Goal: Transaction & Acquisition: Purchase product/service

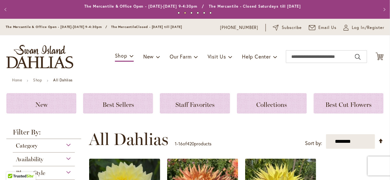
scroll to position [777, 0]
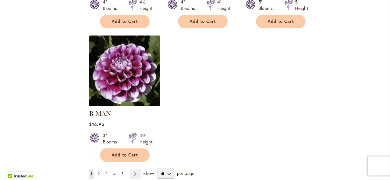
scroll to position [802, 0]
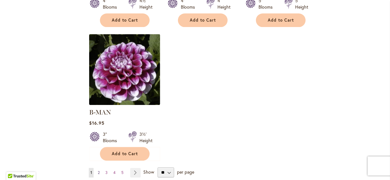
click at [98, 170] on span "2" at bounding box center [99, 172] width 2 height 5
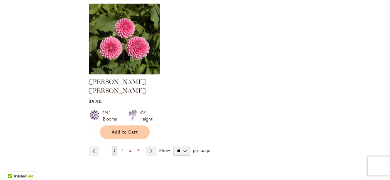
scroll to position [828, 0]
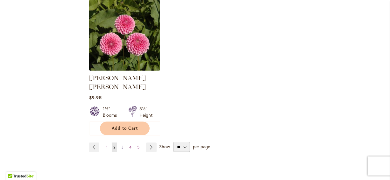
click at [121, 145] on span "3" at bounding box center [122, 147] width 2 height 5
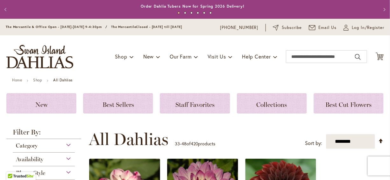
click at [106, 78] on ul "Home Shop All Dahlias" at bounding box center [195, 81] width 366 height 6
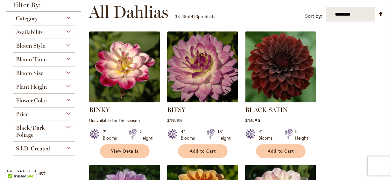
scroll to position [115, 0]
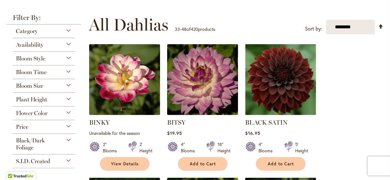
click at [54, 44] on div "Availability" at bounding box center [44, 43] width 62 height 10
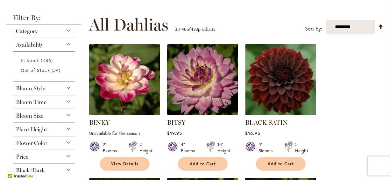
click at [164, 20] on span "All Dahlias" at bounding box center [129, 24] width 80 height 19
click at [52, 60] on span "386 items" at bounding box center [47, 60] width 13 height 7
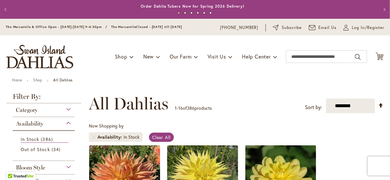
click at [95, 77] on div "Toggle Nav Shop Dahlia Tubers Collections Fresh Cut Dahlias Gardening Supplies …" at bounding box center [195, 56] width 390 height 43
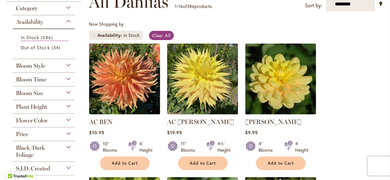
scroll to position [115, 0]
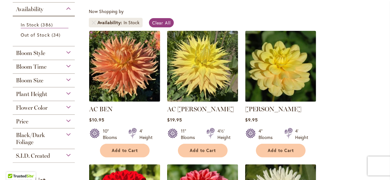
click at [66, 106] on div "Flower Color" at bounding box center [44, 106] width 62 height 10
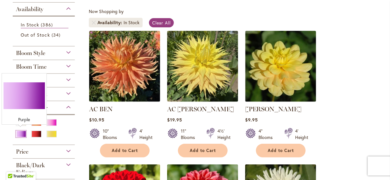
click at [22, 131] on div "Purple" at bounding box center [21, 134] width 10 height 7
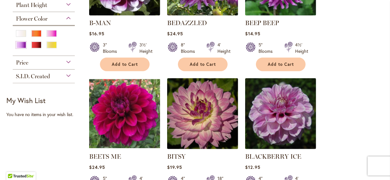
scroll to position [216, 0]
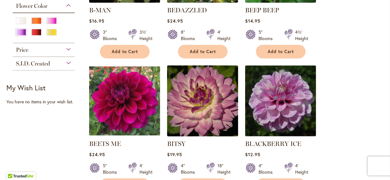
click at [186, 96] on img at bounding box center [202, 101] width 74 height 74
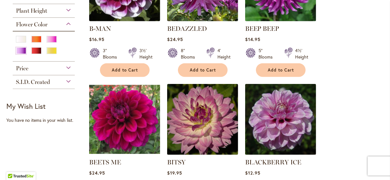
scroll to position [204, 0]
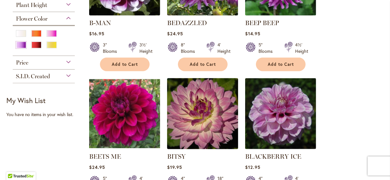
click at [190, 96] on img at bounding box center [202, 113] width 74 height 74
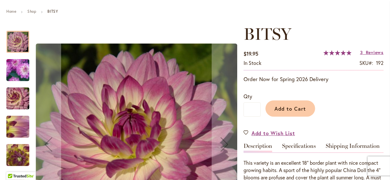
scroll to position [140, 0]
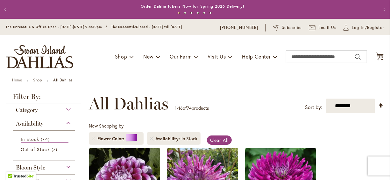
click at [110, 76] on div "Toggle Nav Shop Dahlia Tubers Collections Fresh Cut Dahlias Gardening Supplies …" at bounding box center [195, 56] width 390 height 43
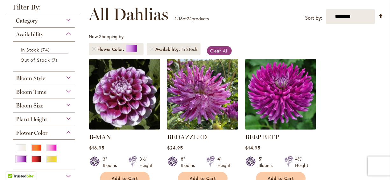
scroll to position [89, 0]
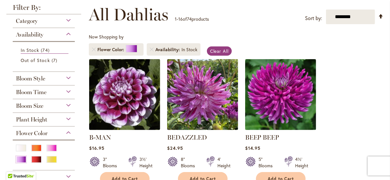
click at [68, 32] on div "Availability" at bounding box center [44, 33] width 62 height 10
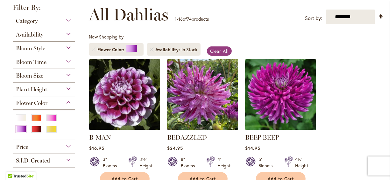
click at [224, 21] on div "**********" at bounding box center [236, 14] width 295 height 19
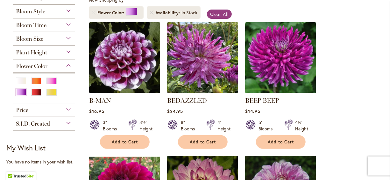
scroll to position [38, 0]
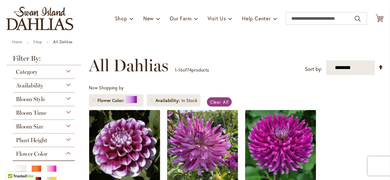
click at [67, 70] on div "Category" at bounding box center [44, 70] width 62 height 10
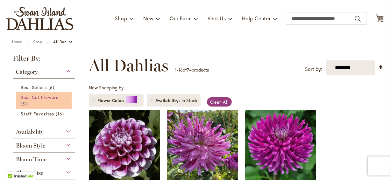
click at [43, 95] on span "Best Cut Flowers" at bounding box center [40, 97] width 38 height 6
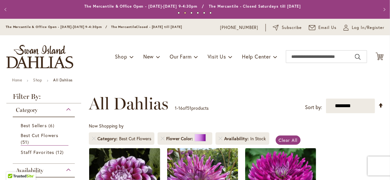
click at [95, 81] on ul "Home Shop All Dahlias" at bounding box center [195, 81] width 366 height 6
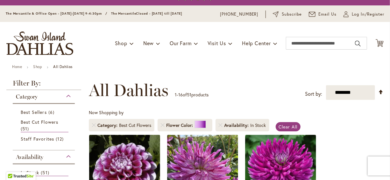
scroll to position [13, 0]
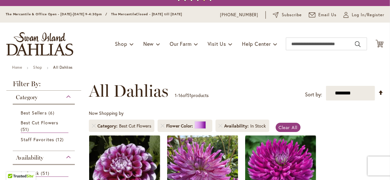
click at [117, 125] on span "Category" at bounding box center [108, 126] width 22 height 6
click at [161, 81] on span "All Dahlias" at bounding box center [129, 90] width 80 height 19
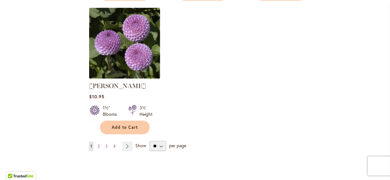
scroll to position [815, 0]
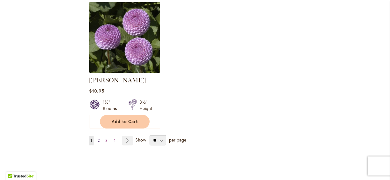
click at [98, 138] on span "2" at bounding box center [99, 140] width 2 height 5
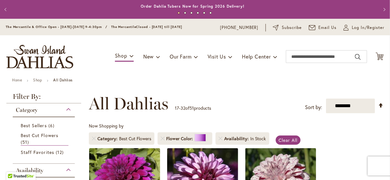
click at [196, 75] on div "Toggle Nav Shop Dahlia Tubers Collections Fresh Cut Dahlias Gardening Supplies …" at bounding box center [195, 56] width 390 height 43
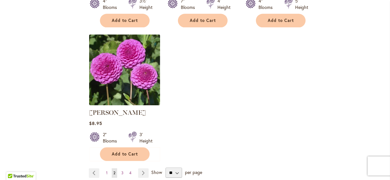
scroll to position [828, 0]
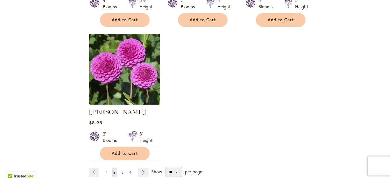
click at [123, 168] on link "Page 3" at bounding box center [122, 173] width 5 height 10
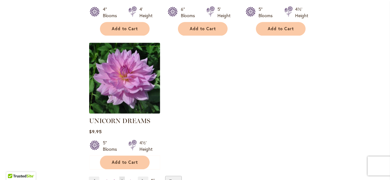
scroll to position [802, 0]
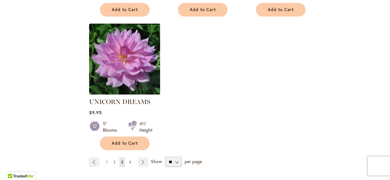
click at [133, 65] on img at bounding box center [124, 59] width 74 height 74
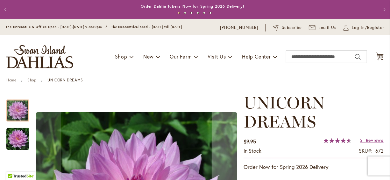
click at [209, 78] on ul "Home Shop UNICORN DREAMS" at bounding box center [194, 81] width 377 height 6
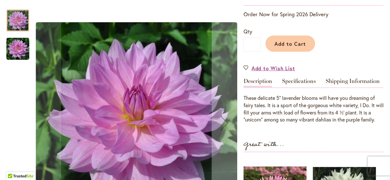
scroll to position [166, 0]
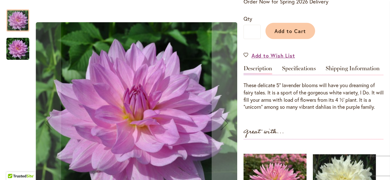
click at [11, 95] on div at bounding box center [17, 87] width 23 height 169
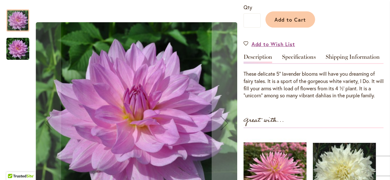
scroll to position [178, 0]
